Goal: Find specific page/section: Find specific page/section

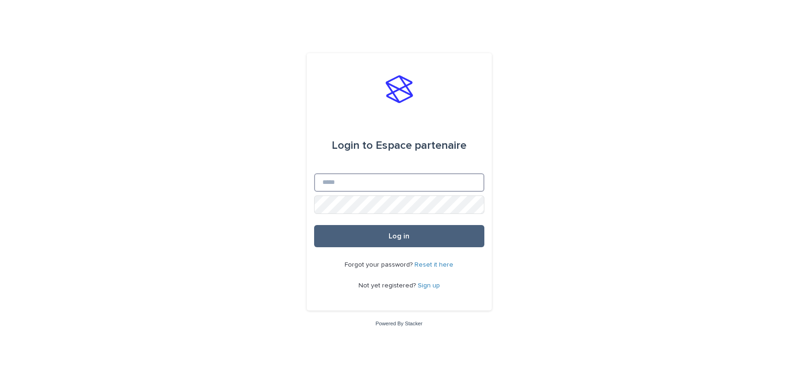
type input "**********"
click at [385, 230] on button "Log in" at bounding box center [399, 236] width 170 height 22
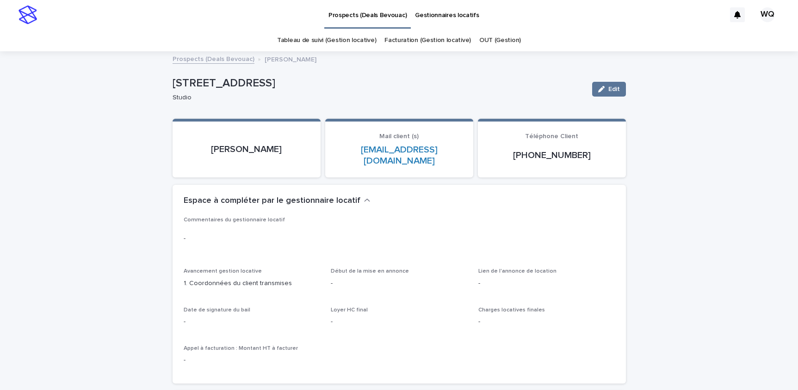
click at [445, 16] on p "Gestionnaires locatifs" at bounding box center [447, 9] width 64 height 19
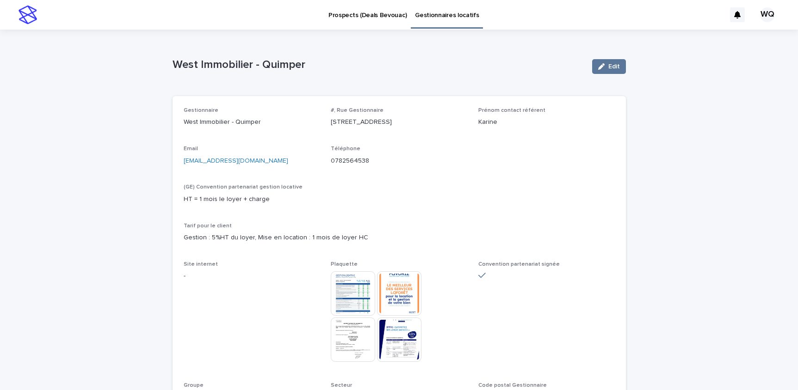
click at [353, 15] on p "Prospects (Deals Bevouac)" at bounding box center [367, 9] width 78 height 19
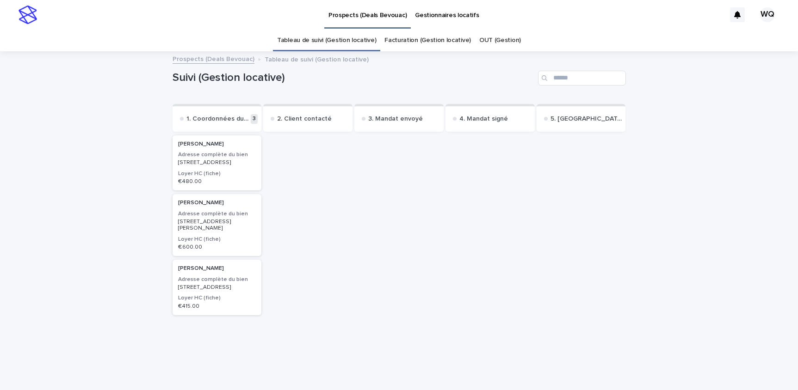
click at [203, 240] on div "[PERSON_NAME] Adresse complète du bien [STREET_ADDRESS][PERSON_NAME] Loyer HC (…" at bounding box center [217, 225] width 89 height 62
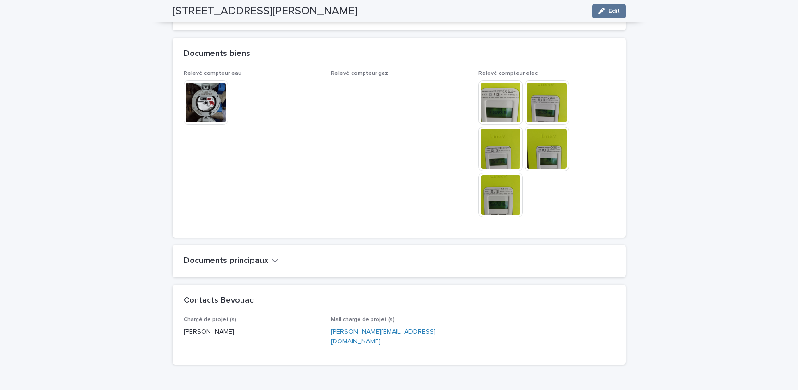
scroll to position [660, 0]
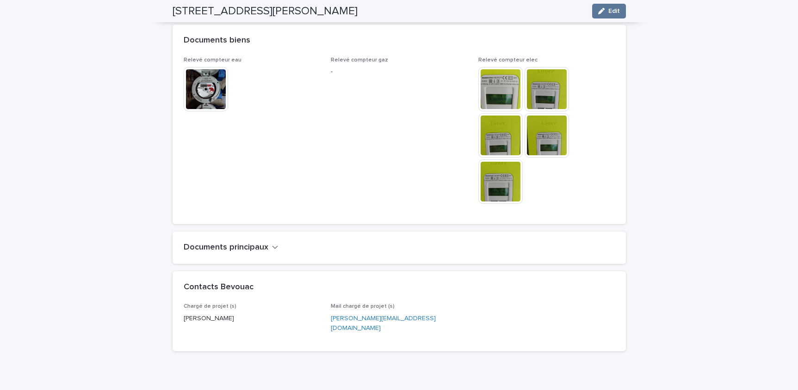
click at [274, 243] on icon "button" at bounding box center [275, 247] width 6 height 8
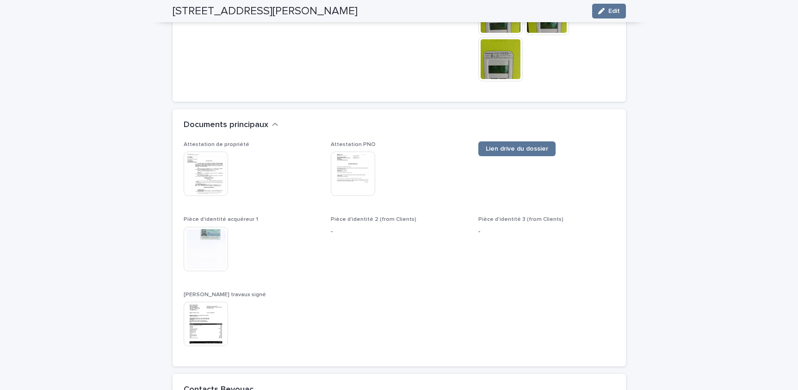
scroll to position [786, 0]
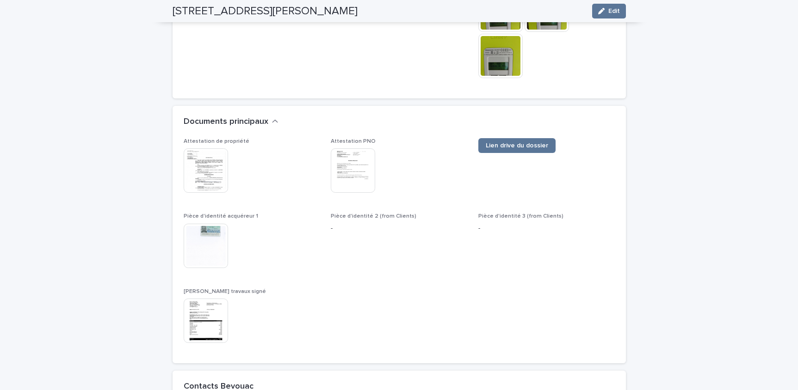
click at [205, 299] on img at bounding box center [206, 321] width 44 height 44
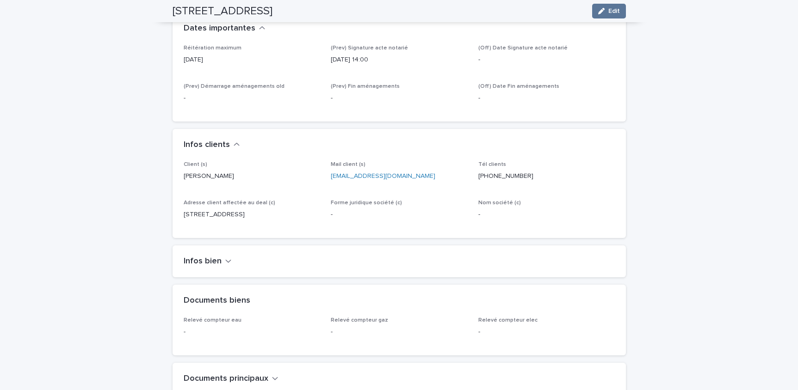
scroll to position [384, 0]
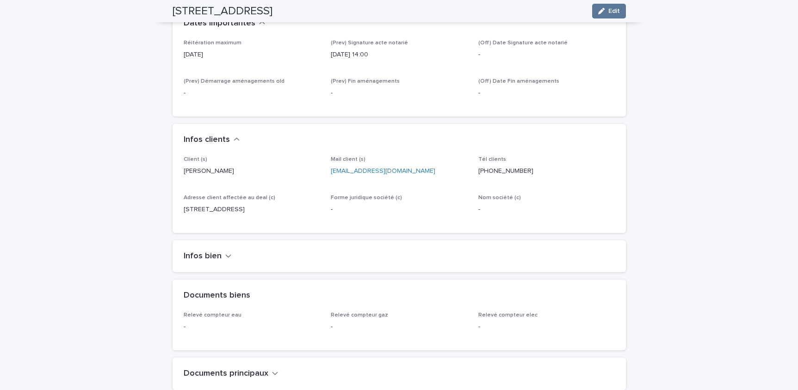
click at [228, 252] on icon "button" at bounding box center [228, 256] width 6 height 8
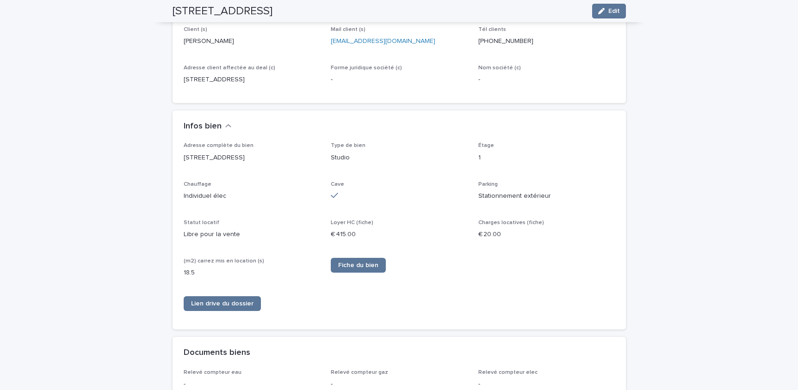
scroll to position [486, 0]
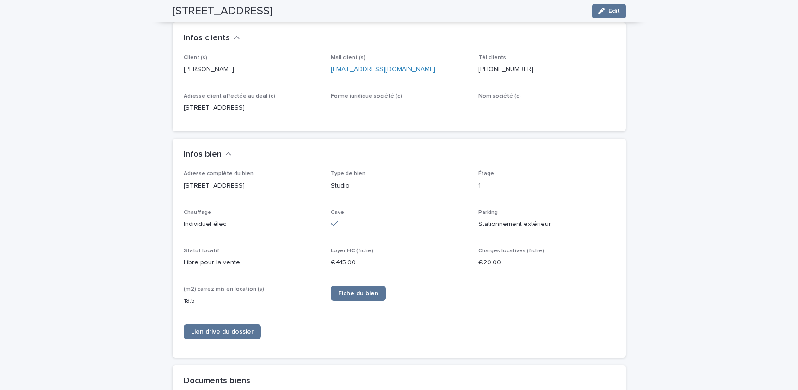
drag, startPoint x: 185, startPoint y: 173, endPoint x: 264, endPoint y: 173, distance: 78.6
click at [264, 181] on p "[STREET_ADDRESS]" at bounding box center [252, 186] width 136 height 10
click at [191, 181] on p "[STREET_ADDRESS]" at bounding box center [252, 186] width 136 height 10
drag, startPoint x: 183, startPoint y: 174, endPoint x: 197, endPoint y: 175, distance: 13.9
click at [197, 181] on p "[STREET_ADDRESS]" at bounding box center [252, 186] width 136 height 10
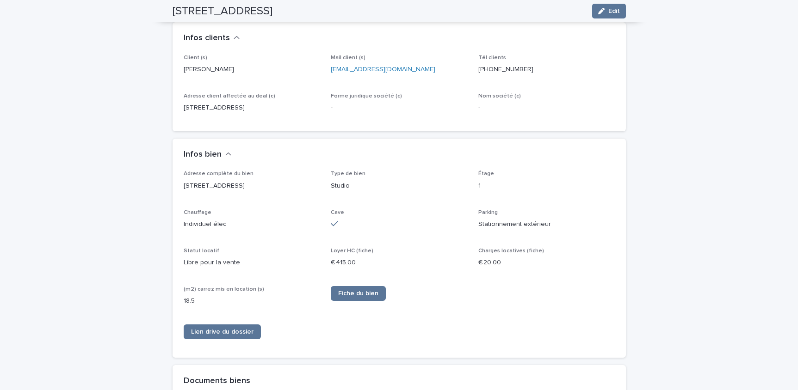
drag, startPoint x: 209, startPoint y: 176, endPoint x: 233, endPoint y: 175, distance: 24.5
click at [229, 181] on p "[STREET_ADDRESS]" at bounding box center [252, 186] width 136 height 10
drag, startPoint x: 263, startPoint y: 175, endPoint x: 180, endPoint y: 174, distance: 82.3
click at [178, 174] on div "Adresse complète du bien [STREET_ADDRESS] Type de bien Studio Étage 1 Chauffage…" at bounding box center [399, 264] width 453 height 187
copy p "[STREET_ADDRESS]"
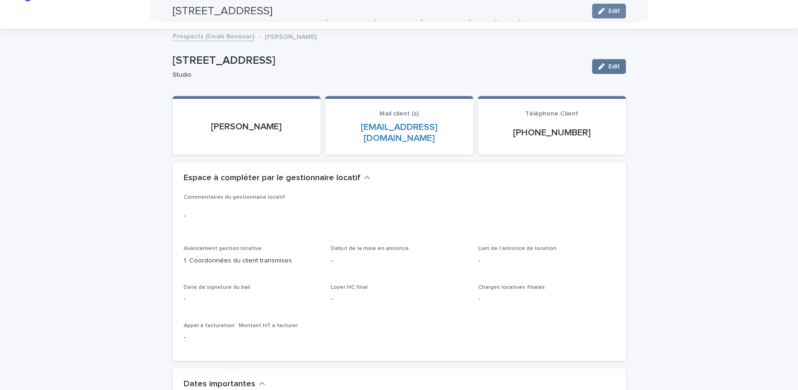
scroll to position [0, 0]
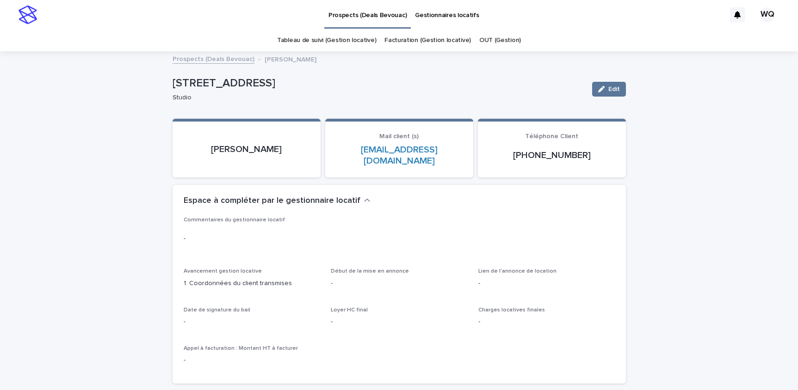
click at [450, 19] on link "Gestionnaires locatifs" at bounding box center [447, 14] width 72 height 29
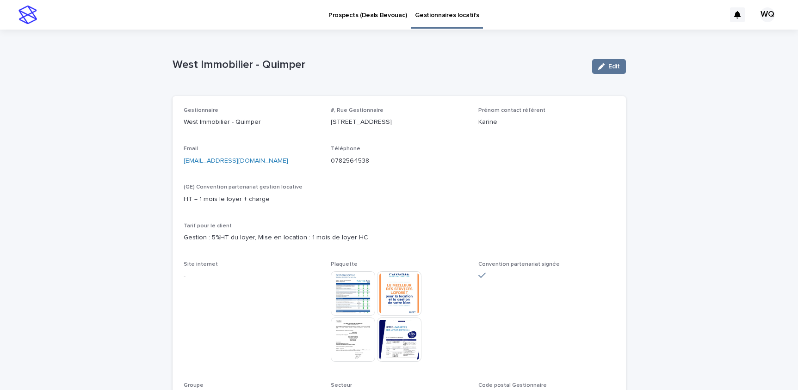
click at [347, 18] on p "Prospects (Deals Bevouac)" at bounding box center [367, 9] width 78 height 19
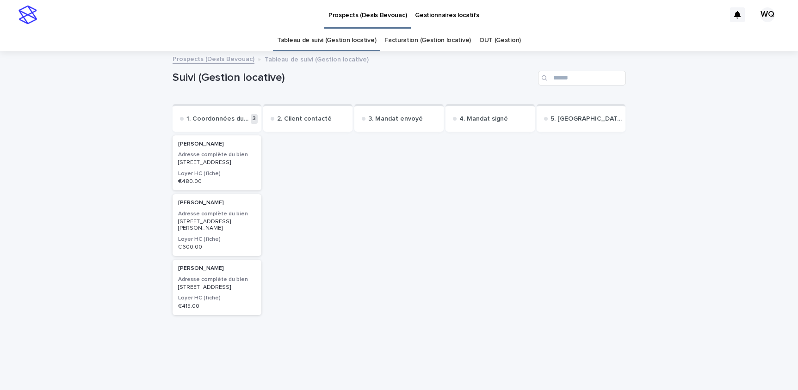
click at [228, 225] on p "[STREET_ADDRESS][PERSON_NAME]" at bounding box center [217, 225] width 78 height 13
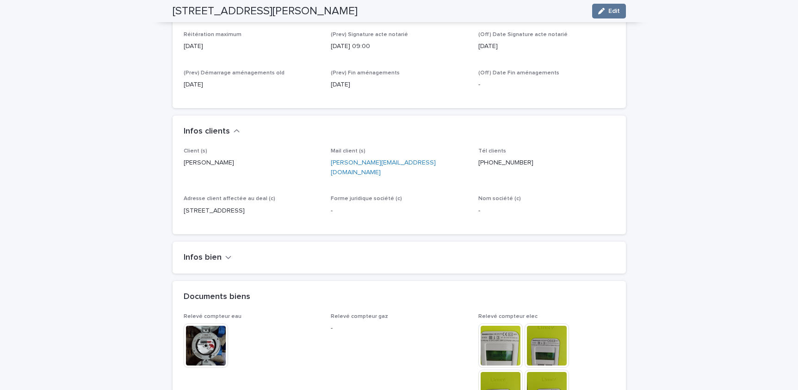
click at [227, 253] on icon "button" at bounding box center [228, 257] width 6 height 8
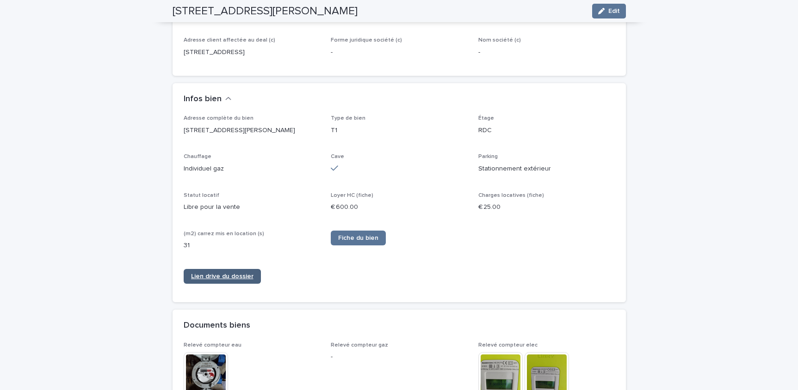
scroll to position [564, 0]
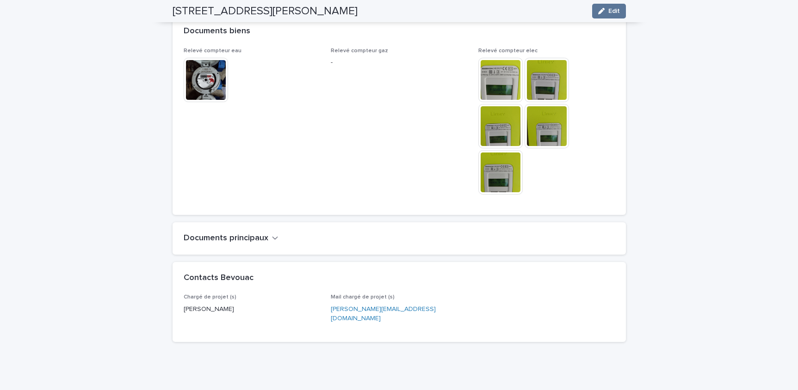
click at [267, 234] on button "Documents principaux" at bounding box center [231, 239] width 95 height 10
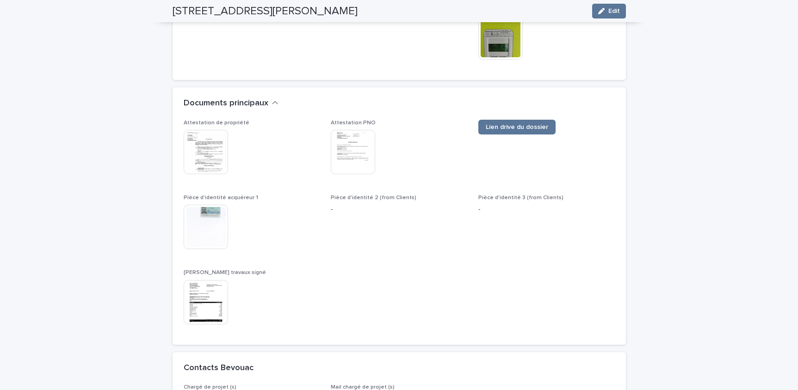
scroll to position [995, 0]
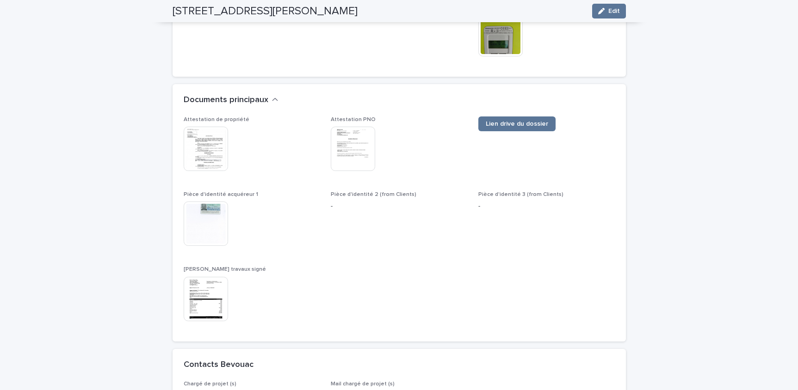
click at [212, 282] on img at bounding box center [206, 299] width 44 height 44
